Goal: Transaction & Acquisition: Purchase product/service

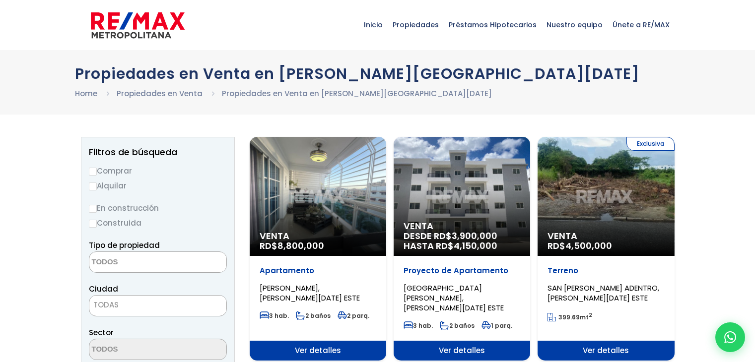
select select
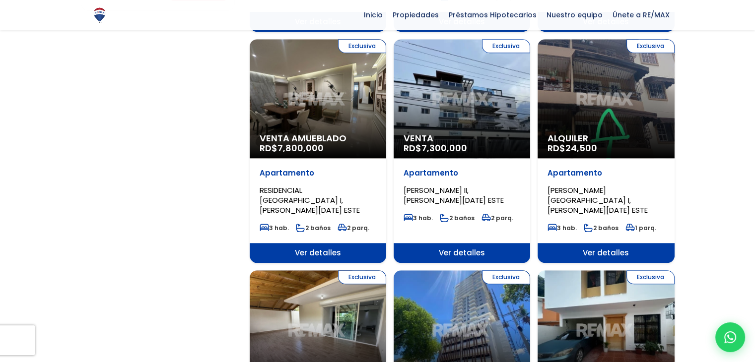
scroll to position [844, 0]
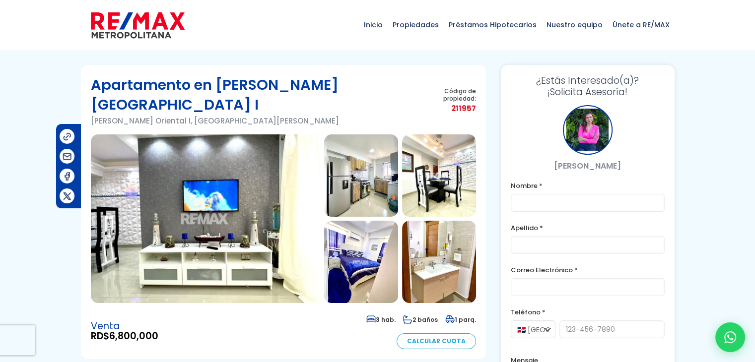
click at [225, 179] on img at bounding box center [205, 218] width 229 height 169
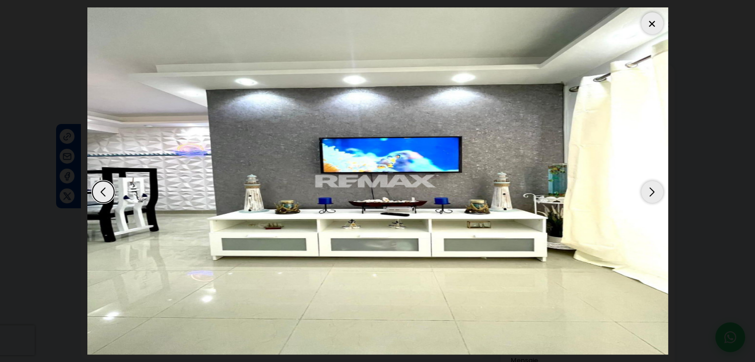
click at [647, 191] on div "Next slide" at bounding box center [652, 192] width 22 height 22
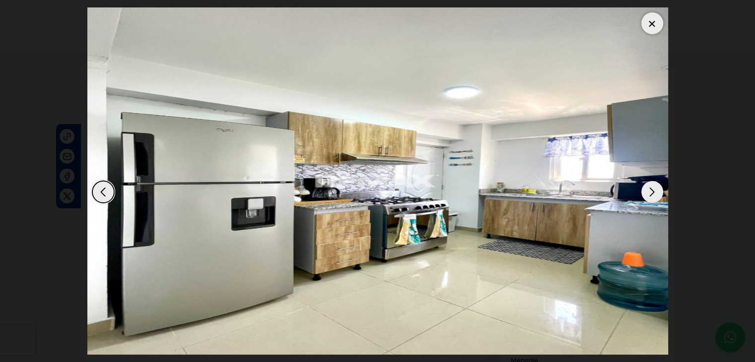
click at [647, 191] on div "Next slide" at bounding box center [652, 192] width 22 height 22
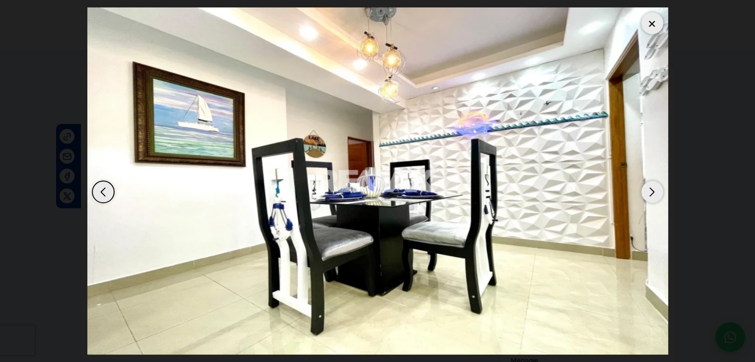
click at [647, 191] on div "Next slide" at bounding box center [652, 192] width 22 height 22
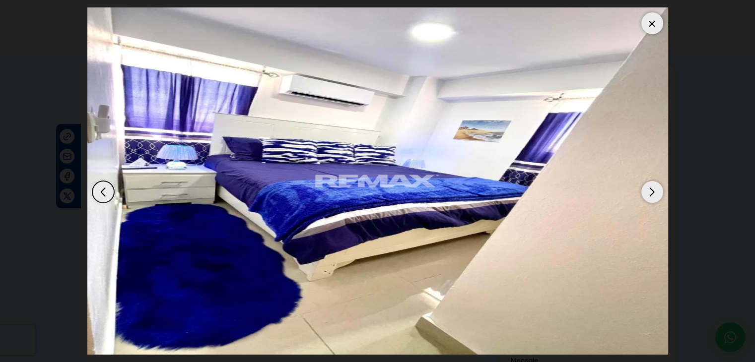
click at [651, 190] on div "Next slide" at bounding box center [652, 192] width 22 height 22
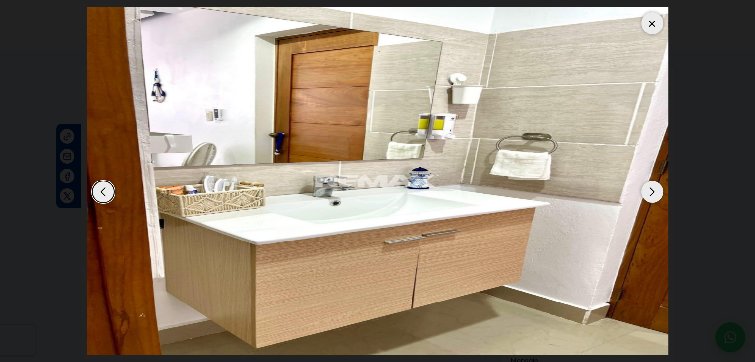
click at [654, 20] on div at bounding box center [652, 23] width 22 height 22
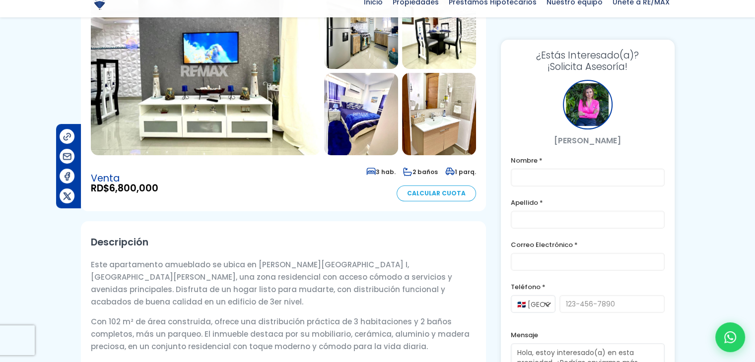
scroll to position [149, 0]
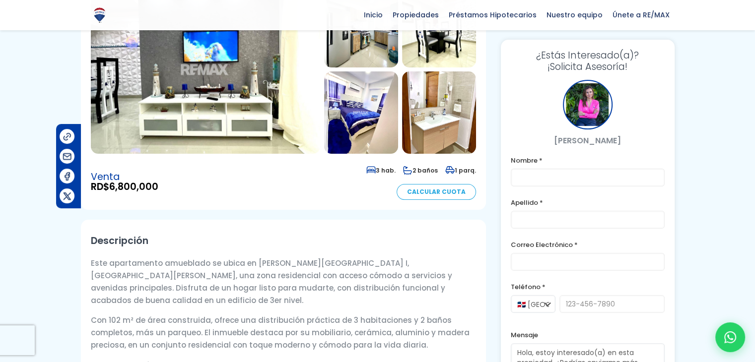
click at [454, 184] on link "Calcular Cuota" at bounding box center [435, 192] width 79 height 16
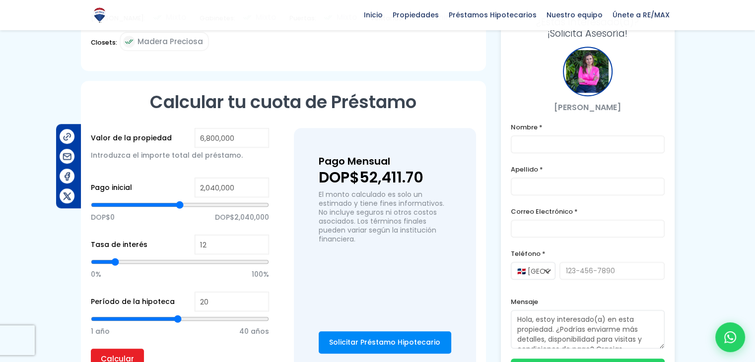
scroll to position [725, 0]
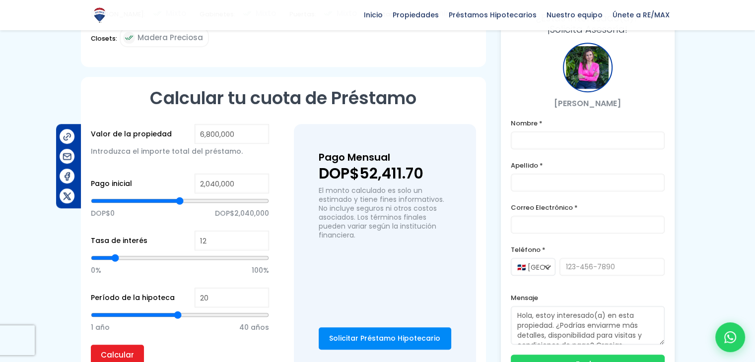
type input "10"
type input "9"
type input "8"
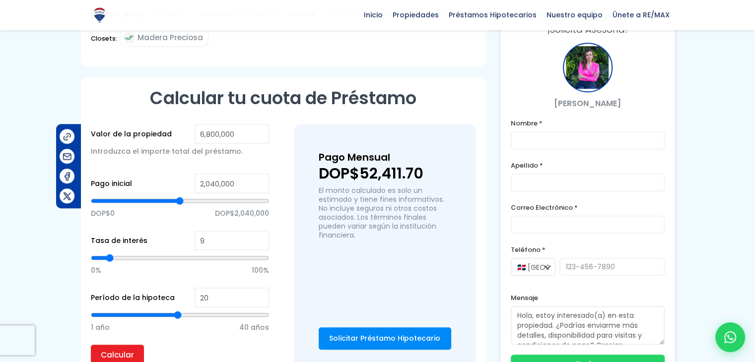
type input "8"
type input "7"
drag, startPoint x: 112, startPoint y: 241, endPoint x: 107, endPoint y: 242, distance: 5.0
type input "7"
click at [107, 253] on input "range" at bounding box center [180, 258] width 178 height 10
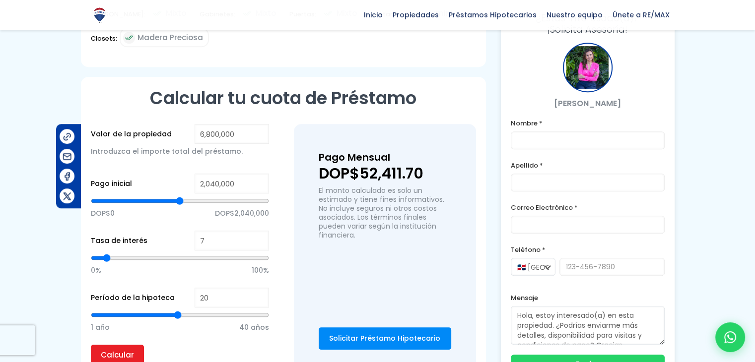
type input "9"
type input "10"
type input "11"
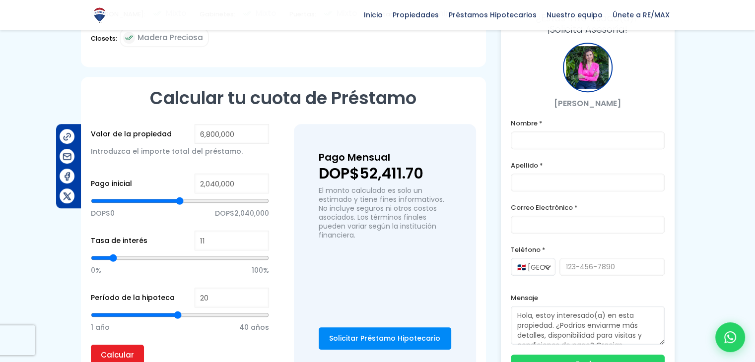
type input "11"
click at [113, 253] on input "range" at bounding box center [180, 258] width 178 height 10
type input "12"
type input "13"
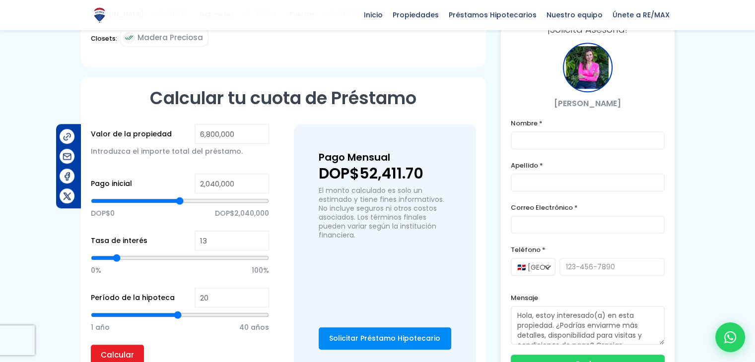
type input "13"
click at [117, 253] on input "range" at bounding box center [180, 258] width 178 height 10
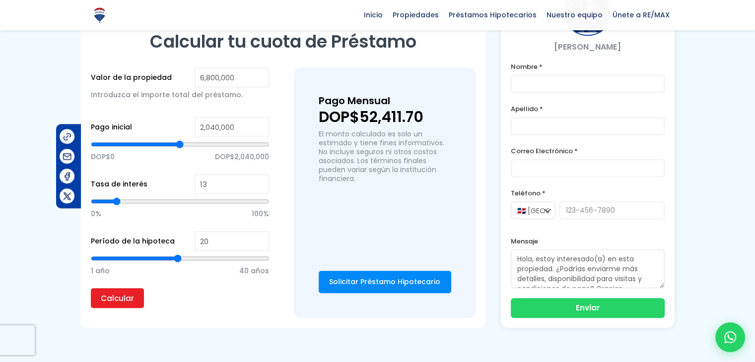
scroll to position [781, 0]
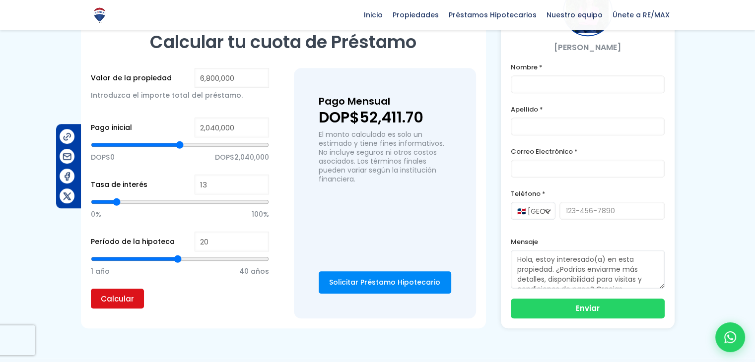
click at [119, 289] on input "Calcular" at bounding box center [117, 299] width 53 height 20
type input "12"
type input "11"
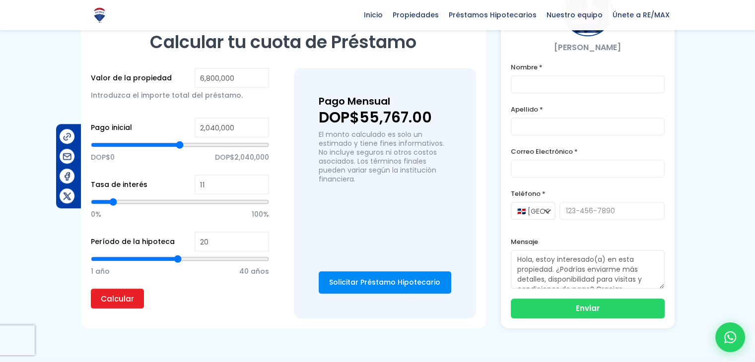
type input "11"
click at [113, 197] on input "range" at bounding box center [180, 202] width 178 height 10
click at [125, 289] on input "Calcular" at bounding box center [117, 299] width 53 height 20
type input "3,359,394"
type input "3359394"
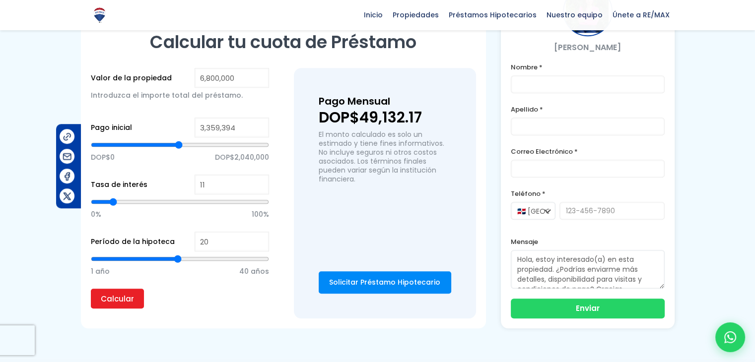
type input "3,375,240"
type input "3375240"
type input "3,391,087"
type input "3391087"
type input "3,406,933"
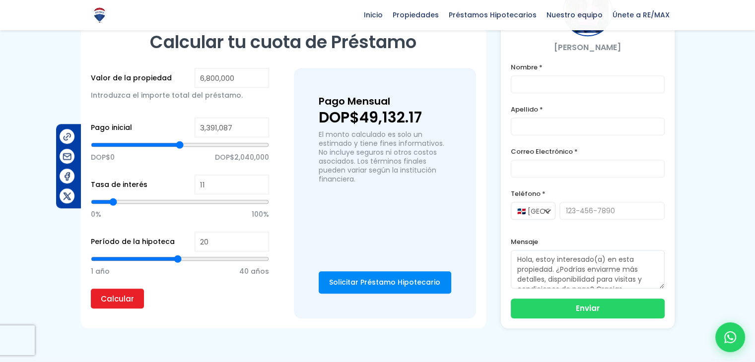
type input "3406933"
type input "3,438,625"
type input "3438625"
type input "3,454,471"
type input "3454471"
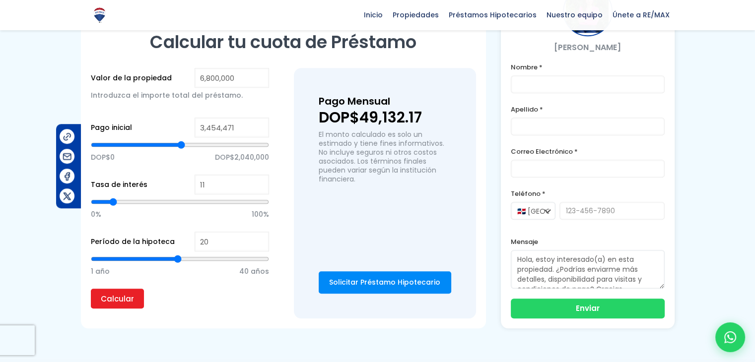
type input "3,486,164"
type input "3486164"
type input "3,517,856"
type input "3517856"
type input "3,565,395"
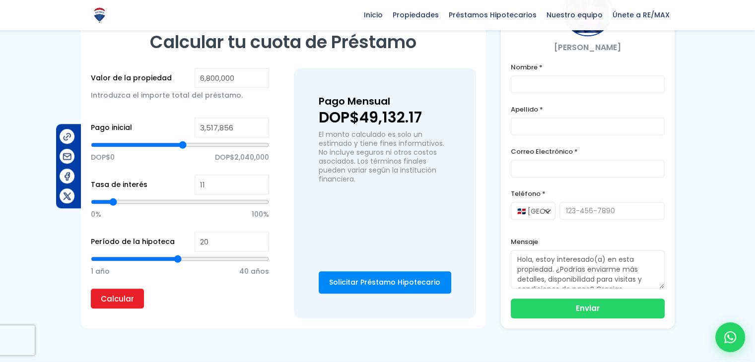
type input "3565395"
type input "3,581,241"
type input "3581241"
type input "3,612,933"
type input "3612933"
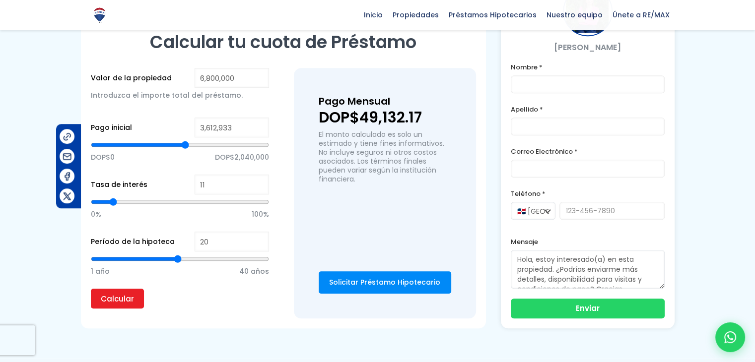
type input "3,628,779"
type input "3628779"
type input "3,644,626"
drag, startPoint x: 178, startPoint y: 128, endPoint x: 186, endPoint y: 128, distance: 7.5
type input "3644626"
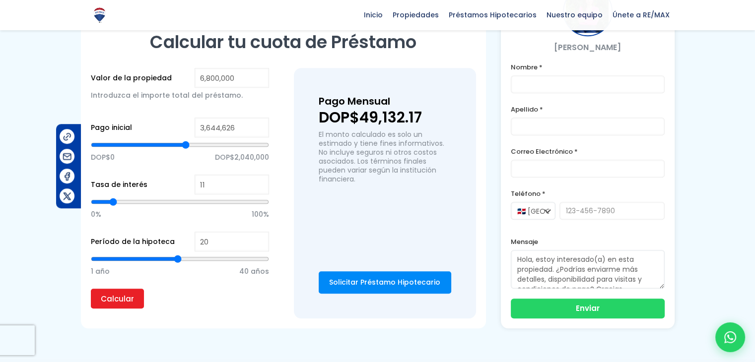
click at [186, 140] on input "range" at bounding box center [180, 145] width 178 height 10
click at [131, 289] on input "Calcular" at bounding box center [117, 299] width 53 height 20
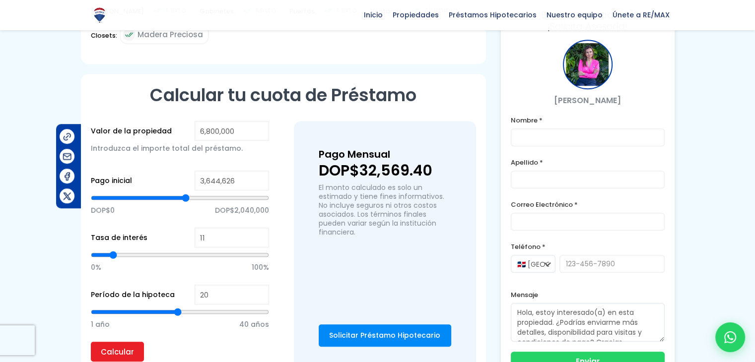
scroll to position [731, 0]
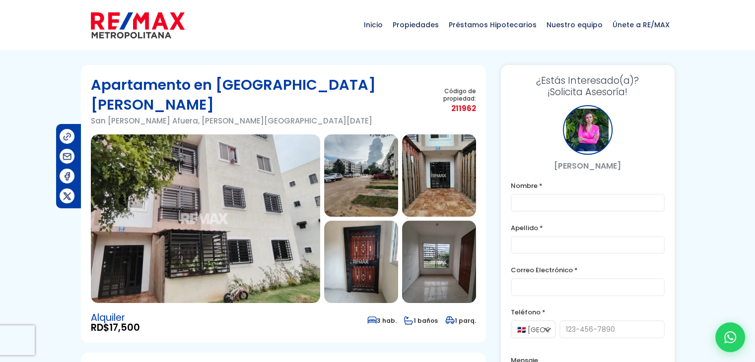
click at [280, 166] on img at bounding box center [205, 218] width 229 height 169
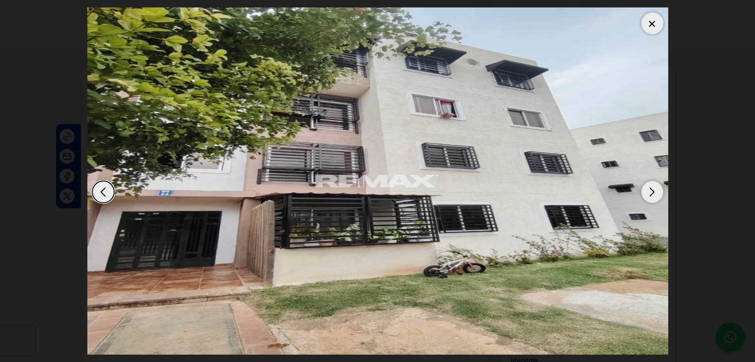
click at [653, 196] on div "Next slide" at bounding box center [652, 192] width 22 height 22
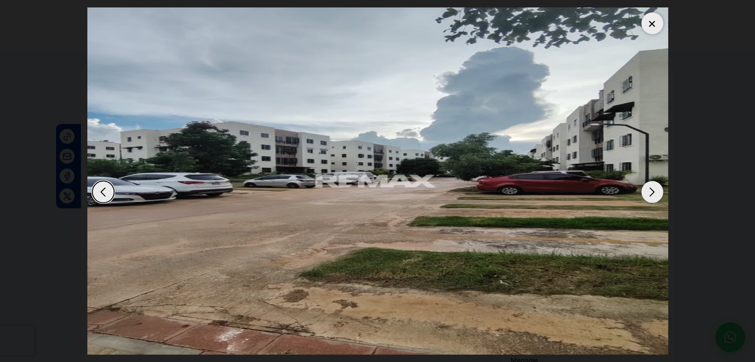
click at [653, 196] on div "Next slide" at bounding box center [652, 192] width 22 height 22
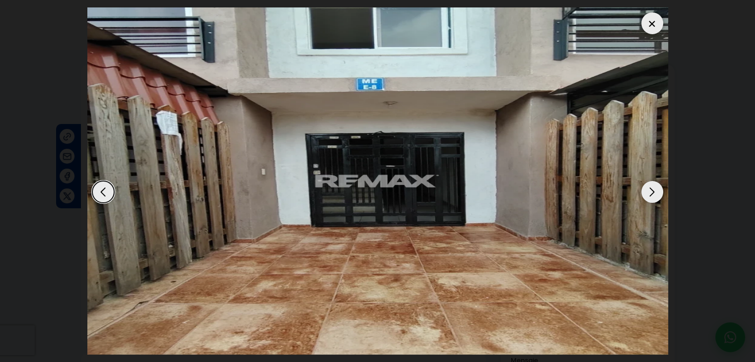
click at [653, 196] on div "Next slide" at bounding box center [652, 192] width 22 height 22
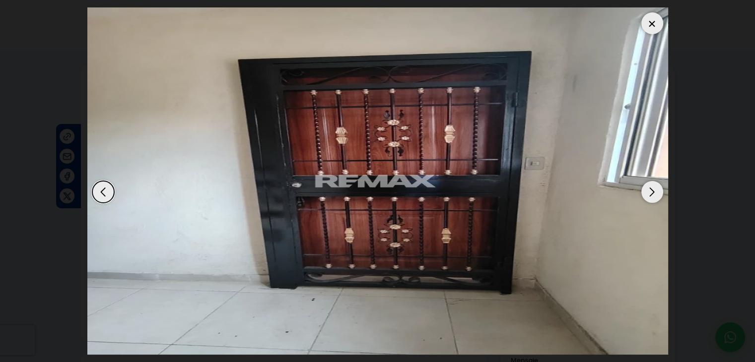
click at [653, 196] on div "Next slide" at bounding box center [652, 192] width 22 height 22
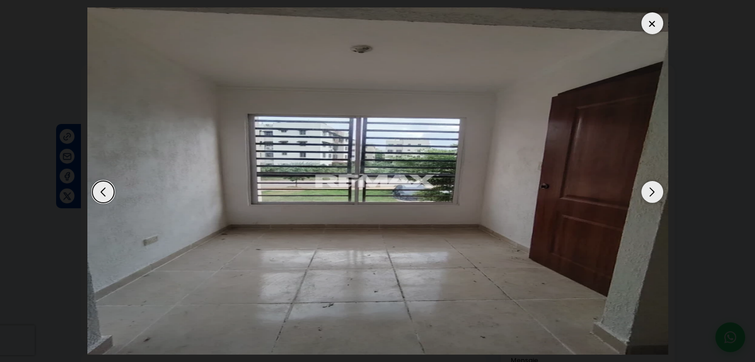
click at [653, 196] on div "Next slide" at bounding box center [652, 192] width 22 height 22
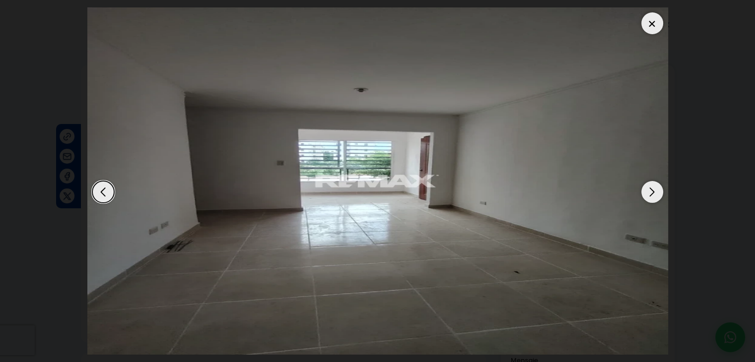
click at [653, 196] on div "Next slide" at bounding box center [652, 192] width 22 height 22
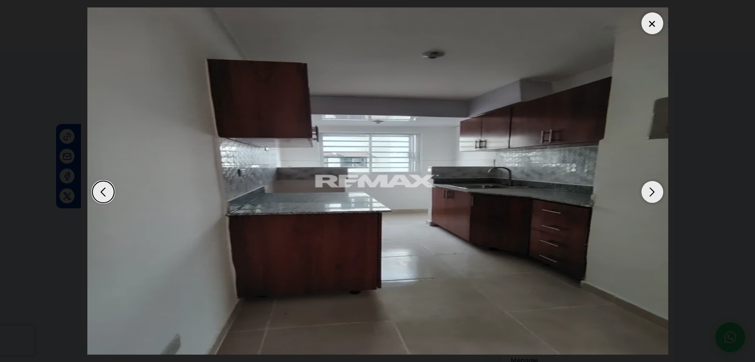
click at [651, 19] on div at bounding box center [652, 23] width 22 height 22
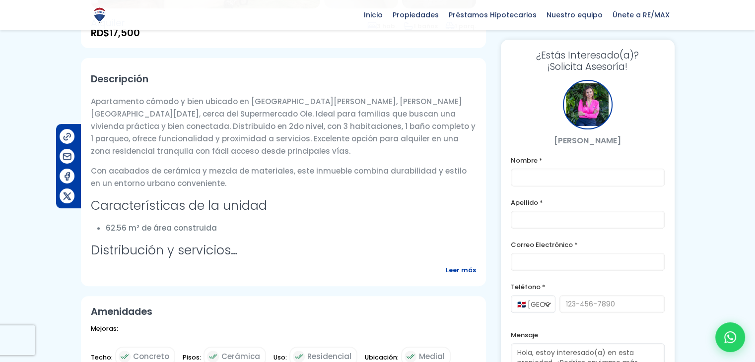
scroll to position [397, 0]
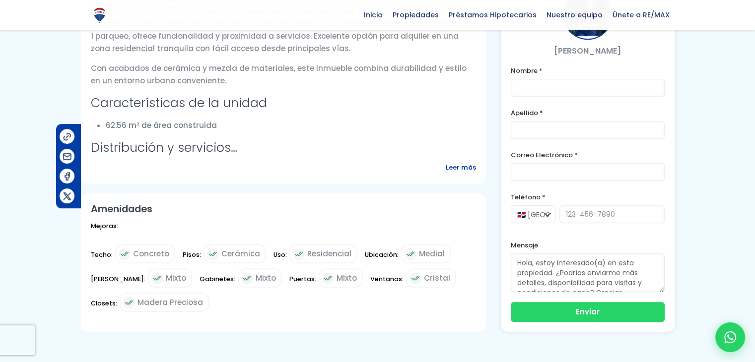
click at [471, 161] on span "Leer más" at bounding box center [461, 167] width 30 height 12
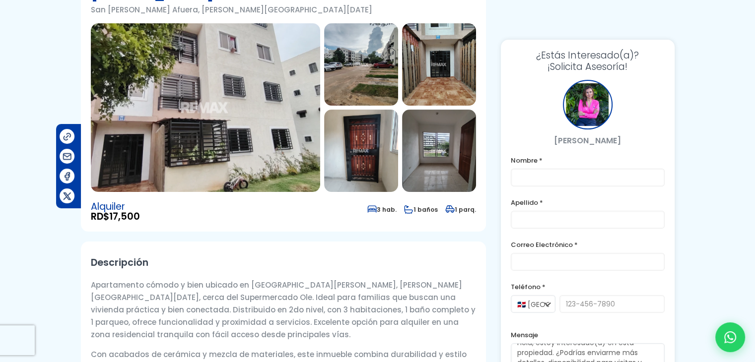
scroll to position [0, 0]
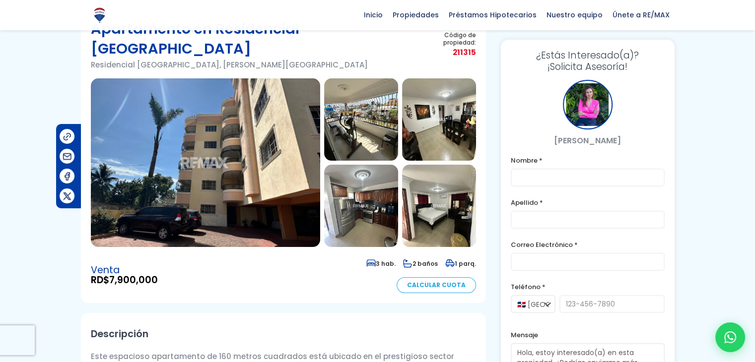
scroll to position [50, 0]
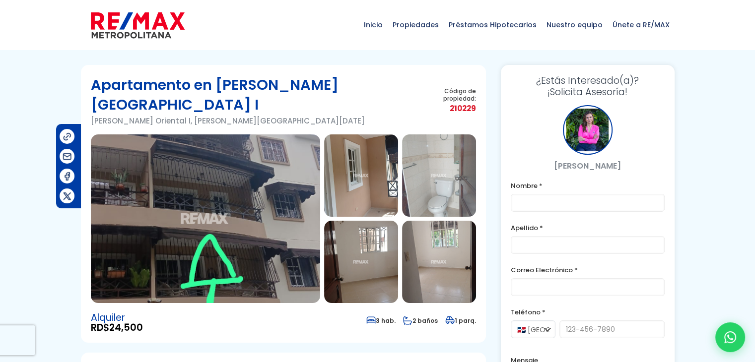
click at [253, 158] on img at bounding box center [205, 218] width 229 height 169
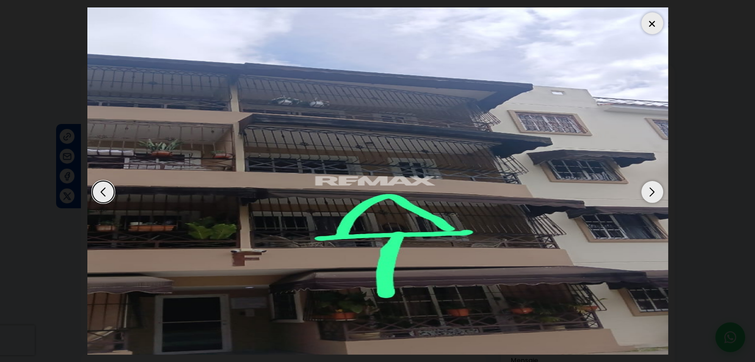
drag, startPoint x: 253, startPoint y: 158, endPoint x: 652, endPoint y: 195, distance: 400.2
click at [652, 195] on div "Next slide" at bounding box center [652, 192] width 22 height 22
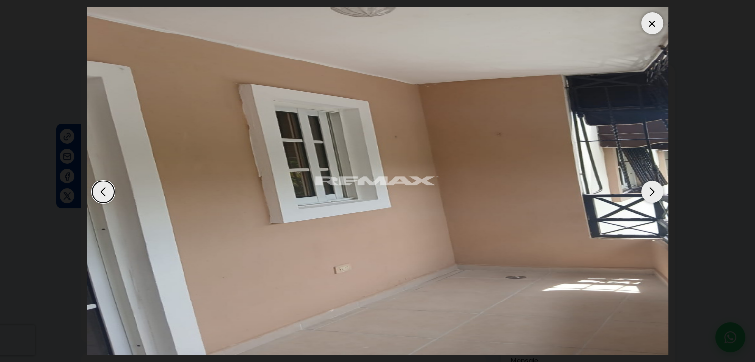
click at [652, 195] on div "Next slide" at bounding box center [652, 192] width 22 height 22
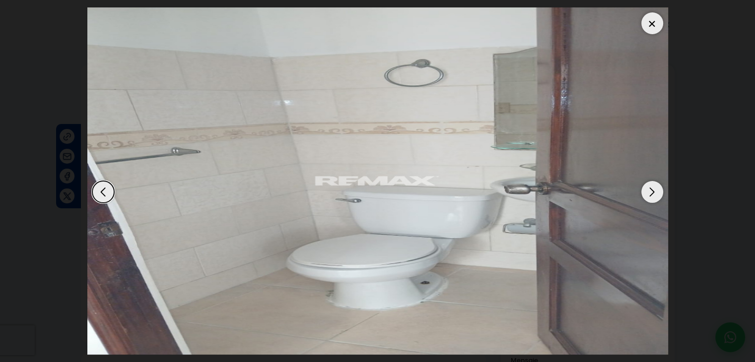
click at [652, 195] on div "Next slide" at bounding box center [652, 192] width 22 height 22
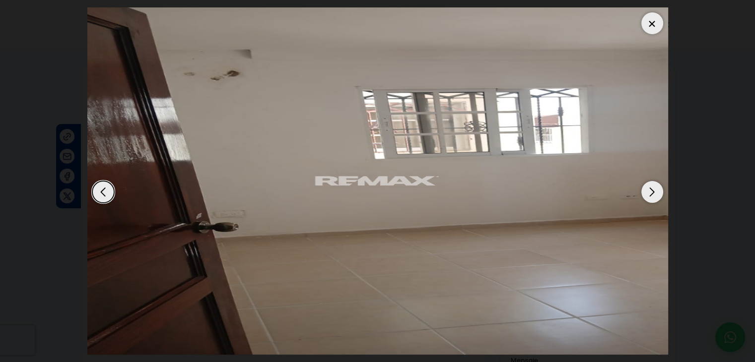
click at [651, 195] on div "Next slide" at bounding box center [652, 192] width 22 height 22
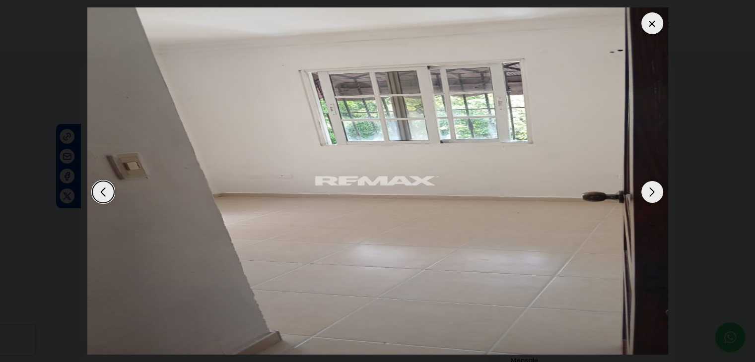
click at [651, 195] on div "Next slide" at bounding box center [652, 192] width 22 height 22
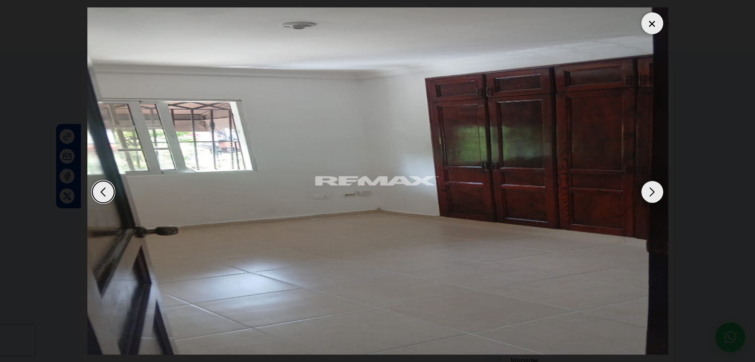
click at [651, 195] on div "Next slide" at bounding box center [652, 192] width 22 height 22
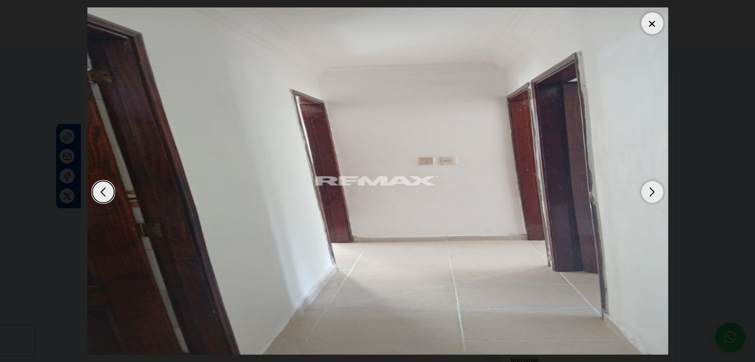
click at [651, 195] on div "Next slide" at bounding box center [652, 192] width 22 height 22
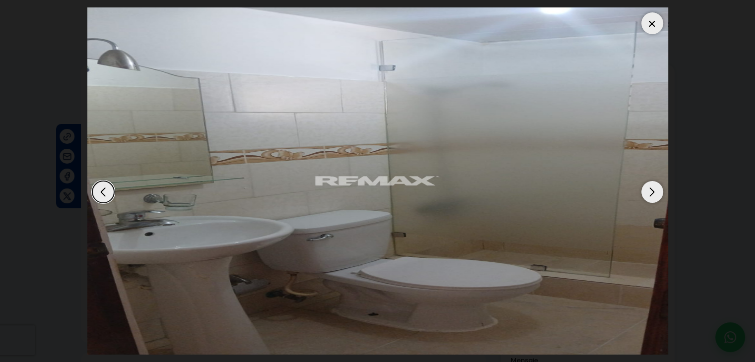
click at [651, 195] on div "Next slide" at bounding box center [652, 192] width 22 height 22
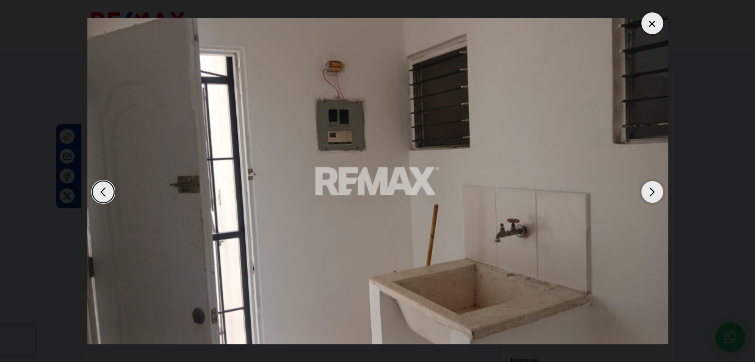
click at [651, 195] on div "Next slide" at bounding box center [652, 192] width 22 height 22
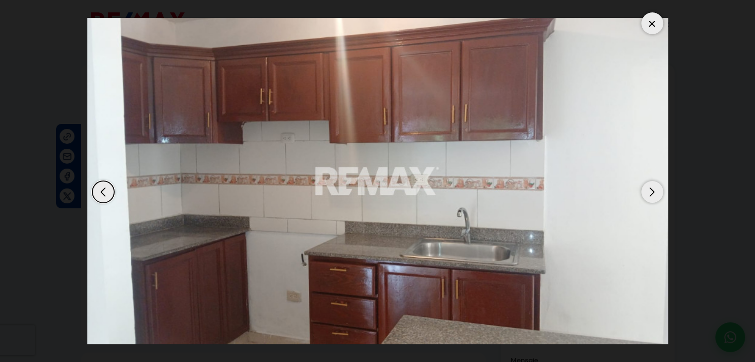
click at [650, 27] on div at bounding box center [652, 23] width 22 height 22
